Goal: Navigation & Orientation: Find specific page/section

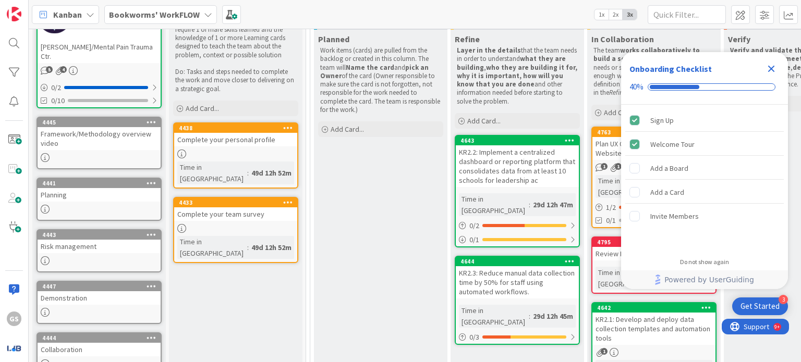
scroll to position [167, 0]
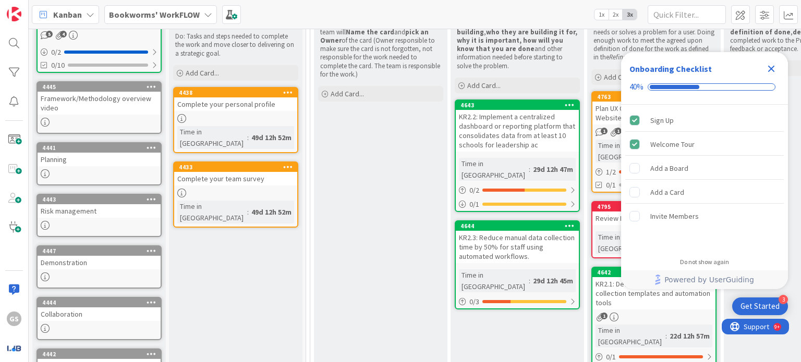
click at [527, 138] on div "KR2.2: Implement a centralized dashboard or reporting platform that consolidate…" at bounding box center [517, 131] width 123 height 42
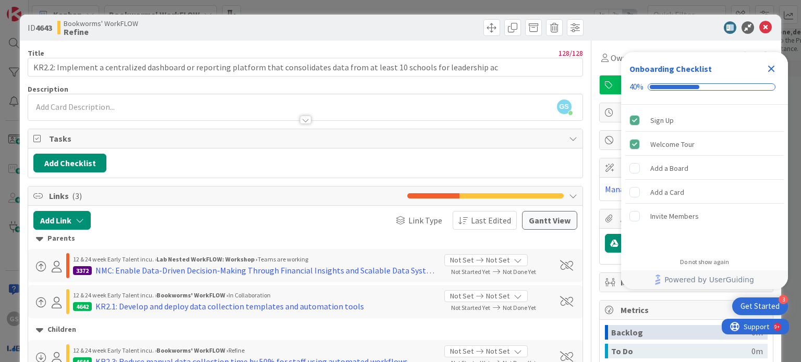
click at [774, 67] on icon "Close Checklist" at bounding box center [771, 69] width 7 height 7
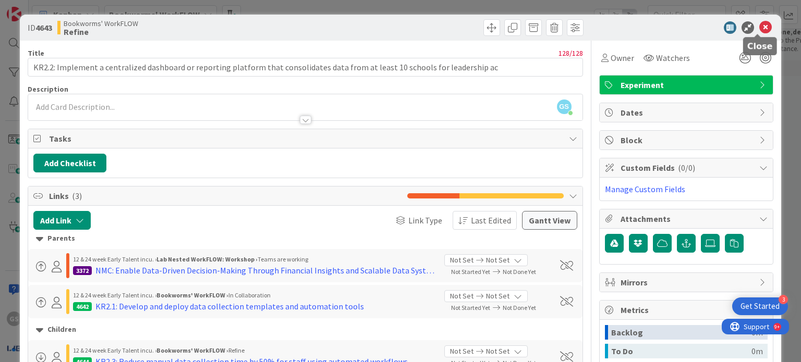
click at [759, 27] on icon at bounding box center [765, 27] width 13 height 13
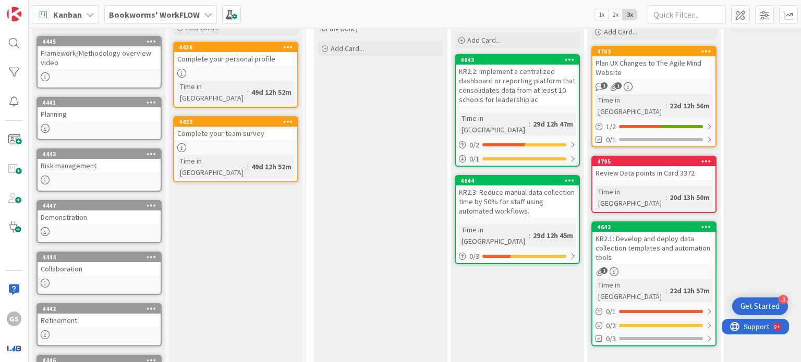
click at [517, 186] on div "KR2.3: Reduce manual data collection time by 50% for staff using automated work…" at bounding box center [517, 202] width 123 height 32
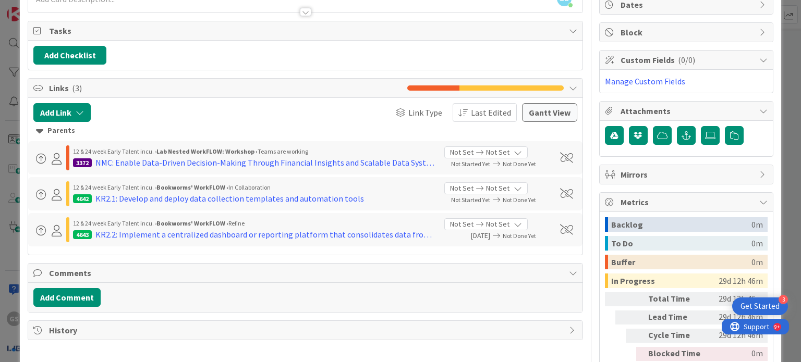
scroll to position [156, 0]
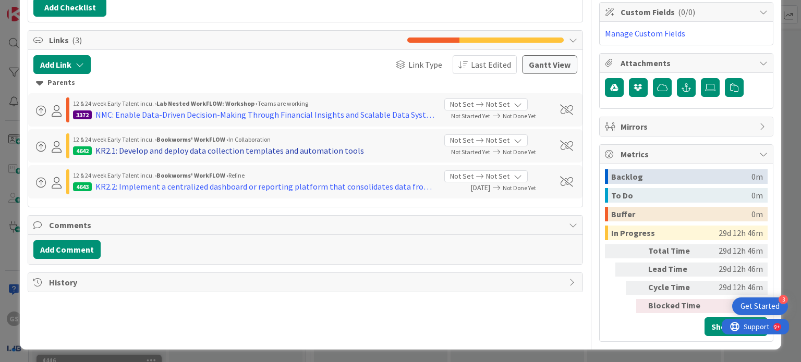
click at [301, 151] on div "KR2.1: Develop and deploy data collection templates and automation tools" at bounding box center [229, 150] width 268 height 13
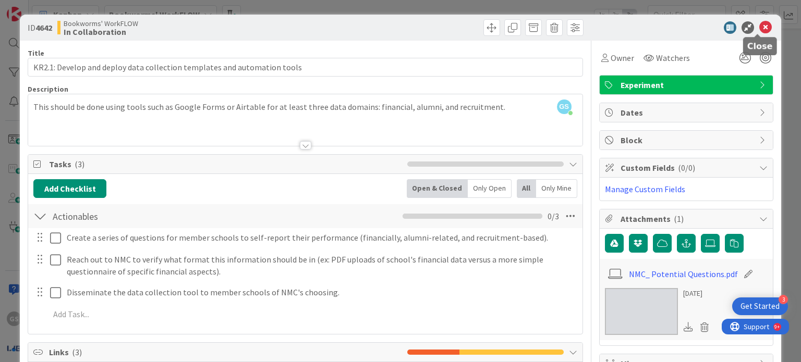
click at [762, 27] on icon at bounding box center [765, 27] width 13 height 13
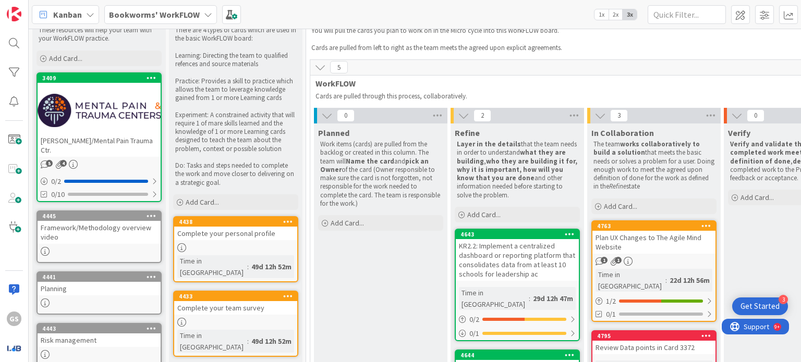
scroll to position [127, 0]
